Goal: Information Seeking & Learning: Check status

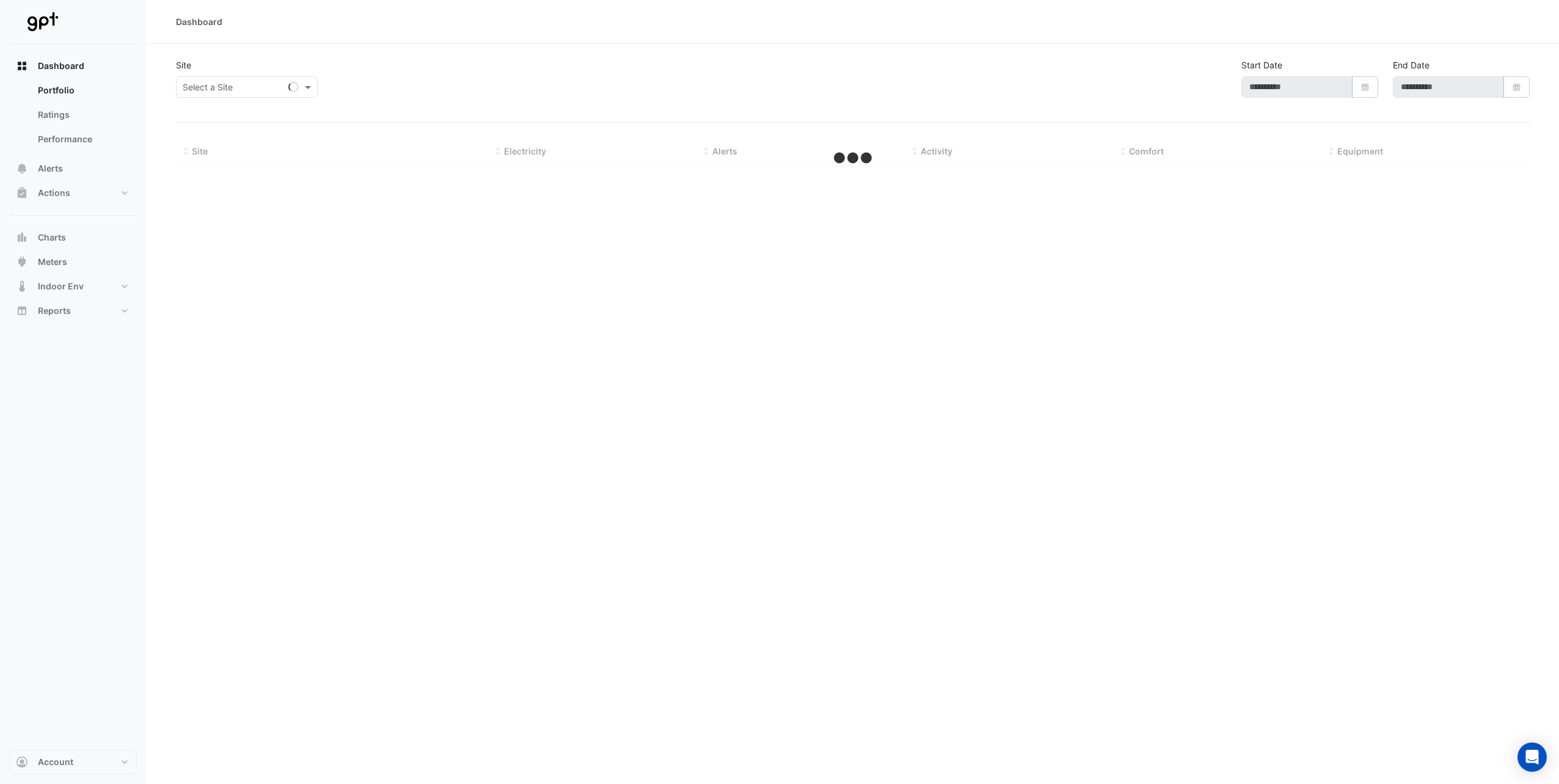
type input "**********"
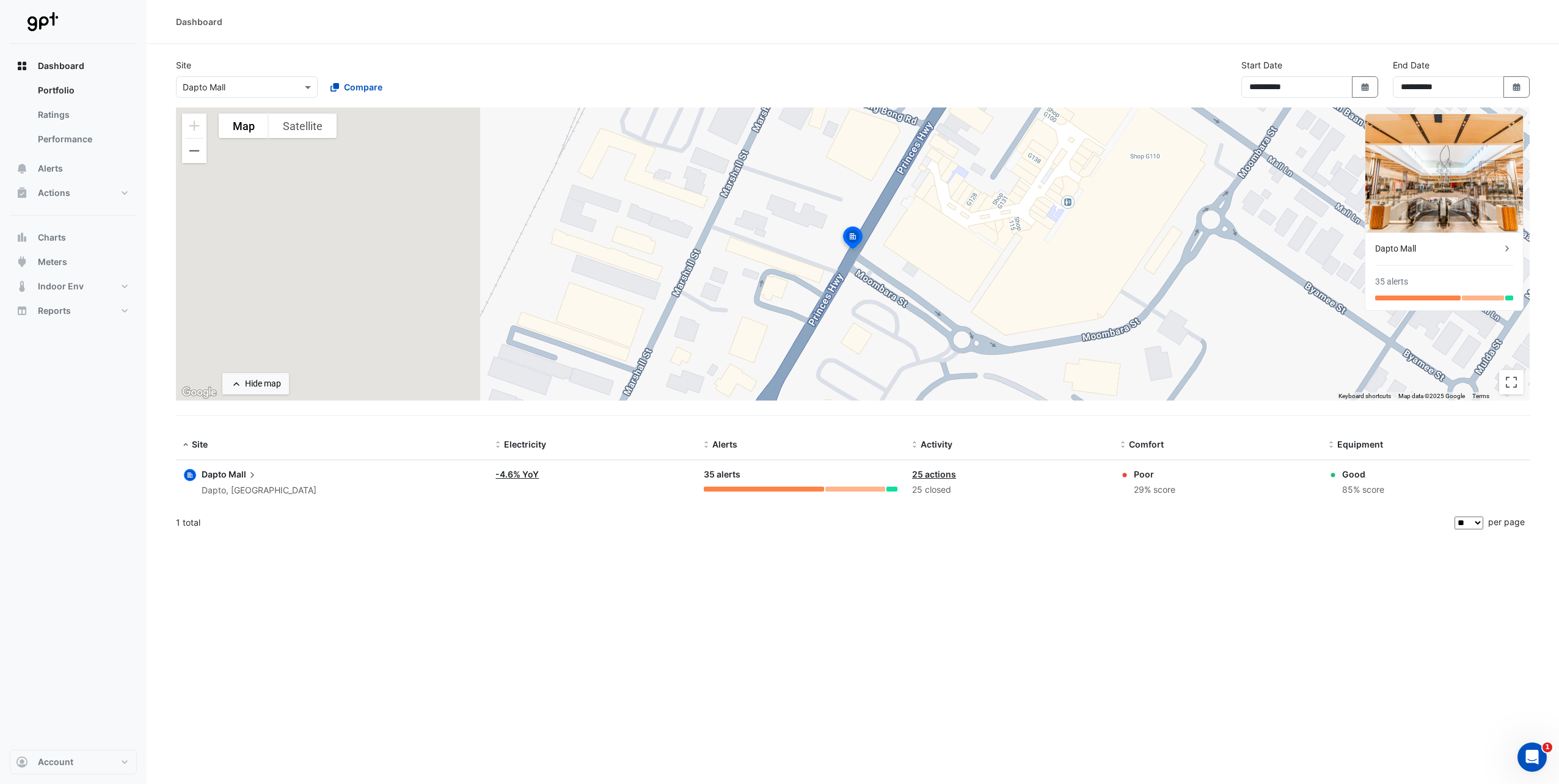
click at [253, 497] on div "Dapto, [GEOGRAPHIC_DATA]" at bounding box center [259, 491] width 115 height 14
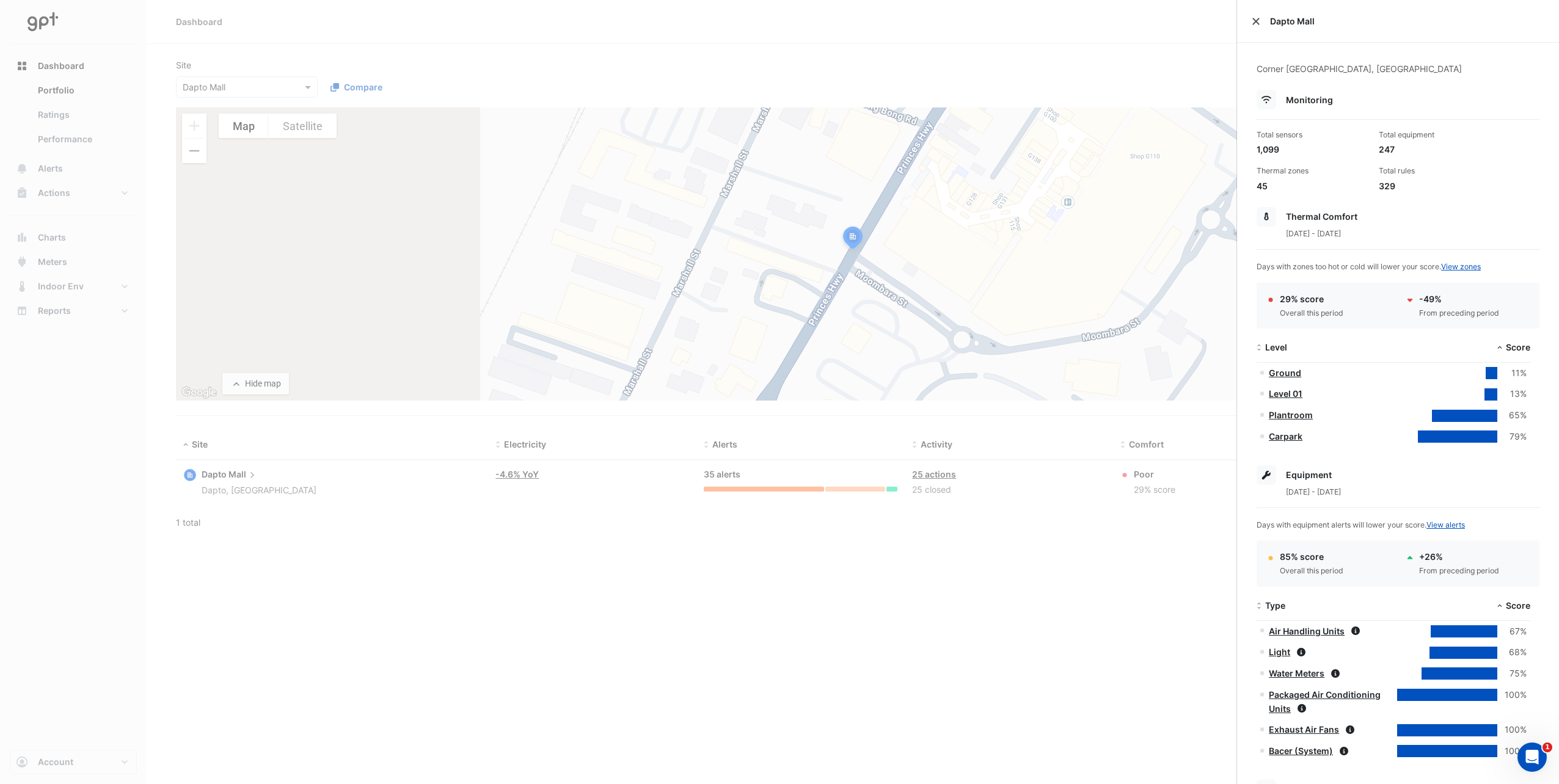
click at [1259, 22] on button "Close" at bounding box center [1255, 21] width 8 height 8
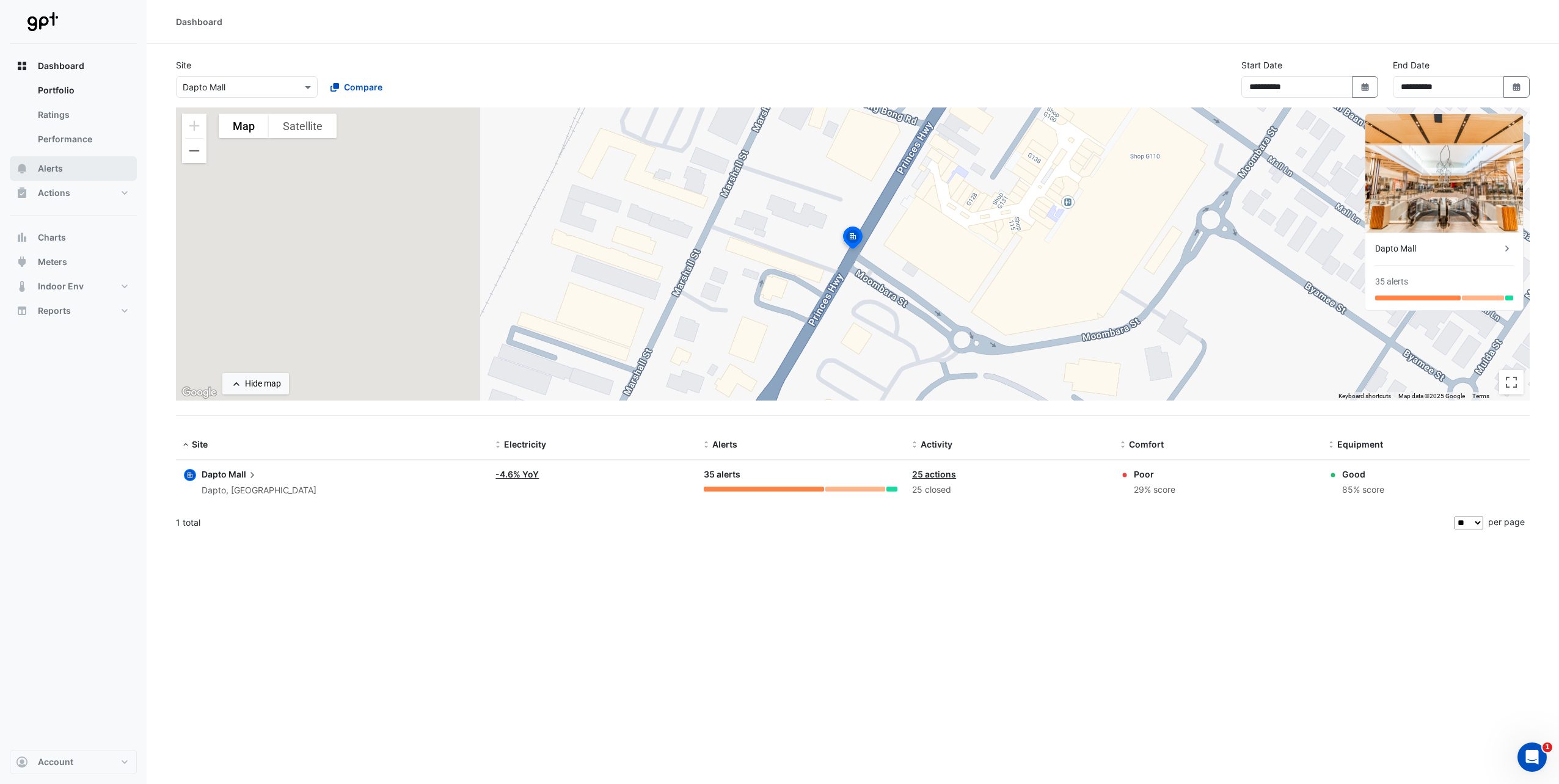
click at [49, 170] on span "Alerts" at bounding box center [50, 168] width 25 height 12
